Goal: Information Seeking & Learning: Learn about a topic

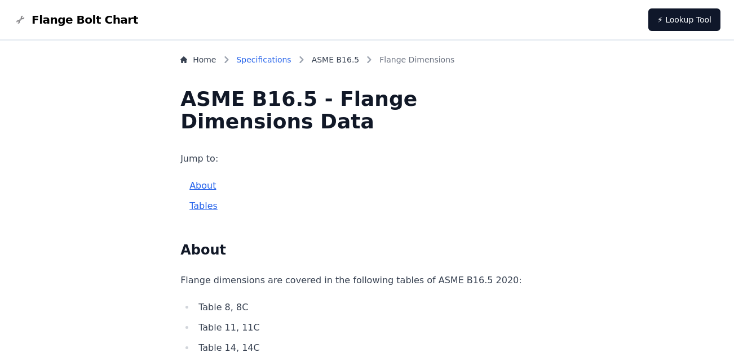
click at [291, 59] on link "Specifications" at bounding box center [264, 59] width 55 height 11
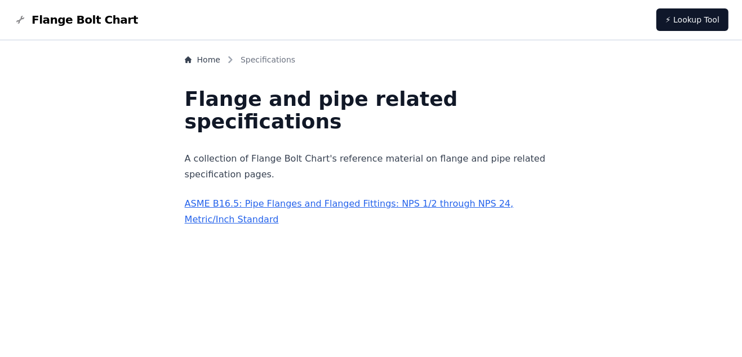
click at [276, 205] on link "ASME B16.5: Pipe Flanges and Flanged Fittings: NPS 1/2 through NPS 24, Metric/I…" at bounding box center [349, 211] width 329 height 26
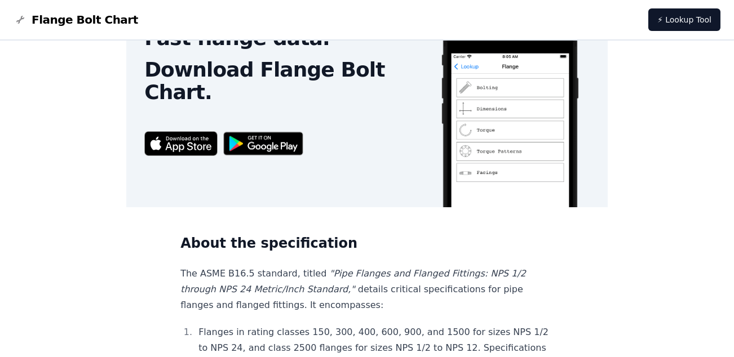
scroll to position [113, 0]
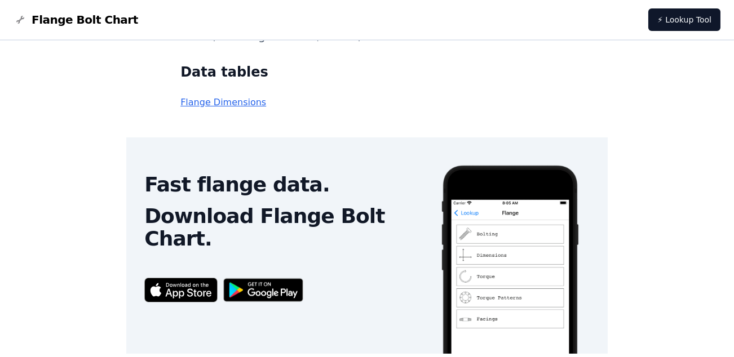
click at [255, 104] on link "Flange Dimensions" at bounding box center [223, 102] width 86 height 11
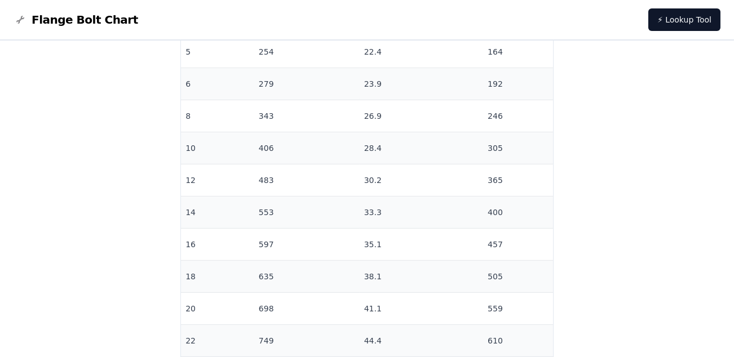
scroll to position [1522, 0]
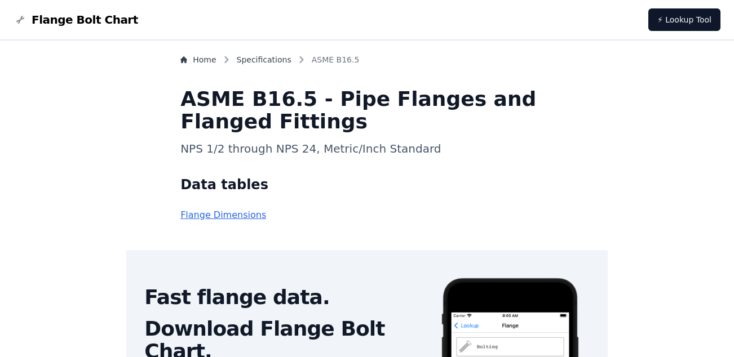
scroll to position [115, 0]
